Goal: Information Seeking & Learning: Learn about a topic

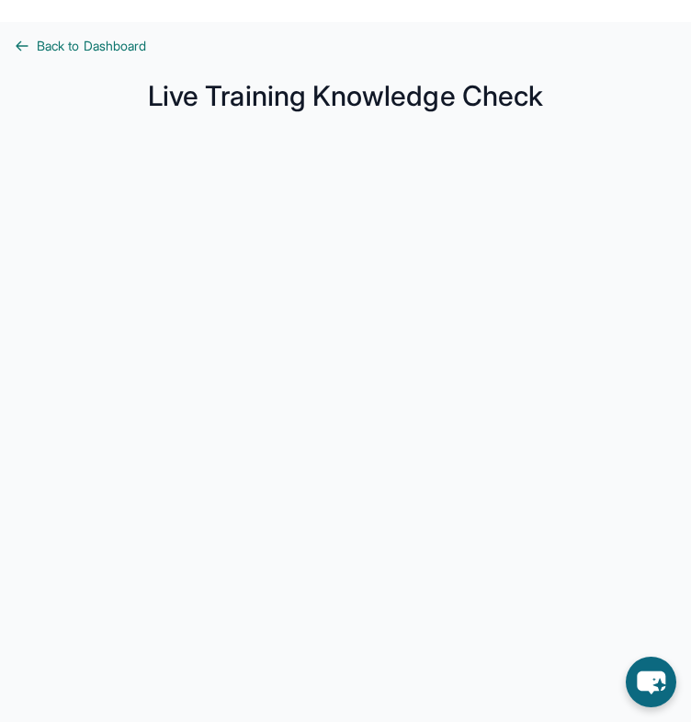
click at [41, 51] on span "Back to Dashboard" at bounding box center [91, 46] width 109 height 18
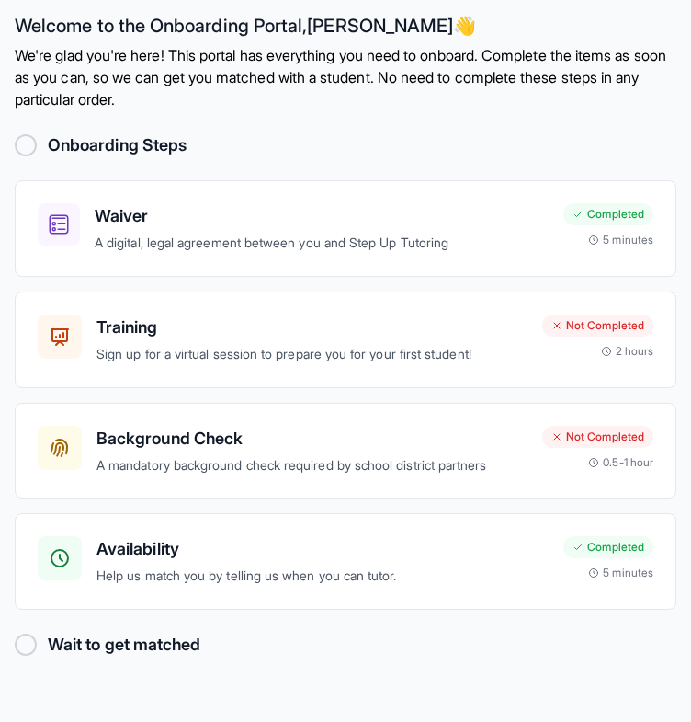
scroll to position [22, 0]
click at [277, 314] on h3 "Training" at bounding box center [312, 327] width 431 height 26
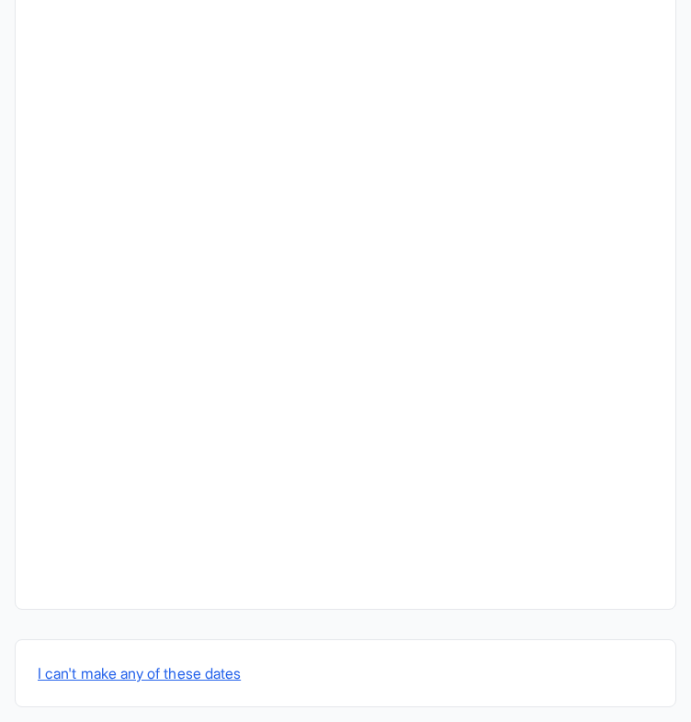
scroll to position [573, 0]
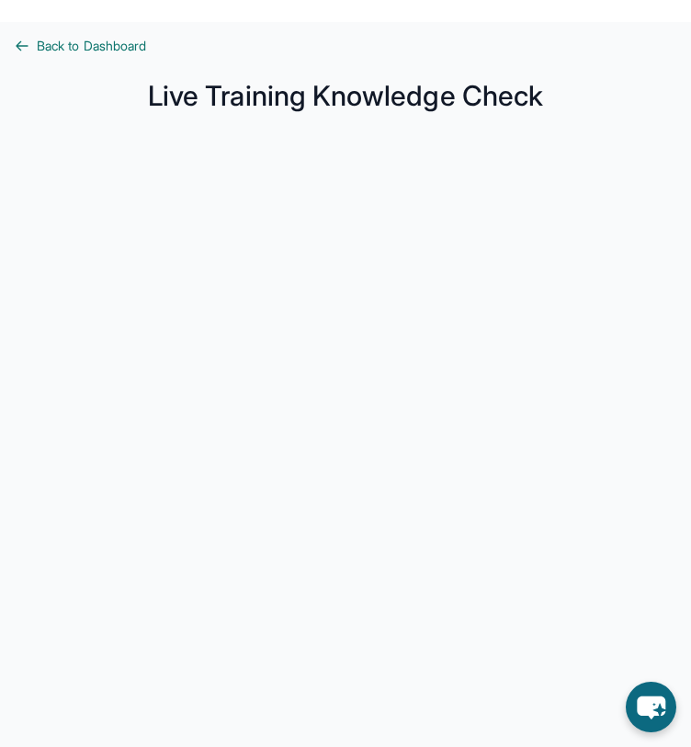
click at [88, 50] on span "Back to Dashboard" at bounding box center [91, 46] width 109 height 18
